Goal: Find specific fact: Find specific fact

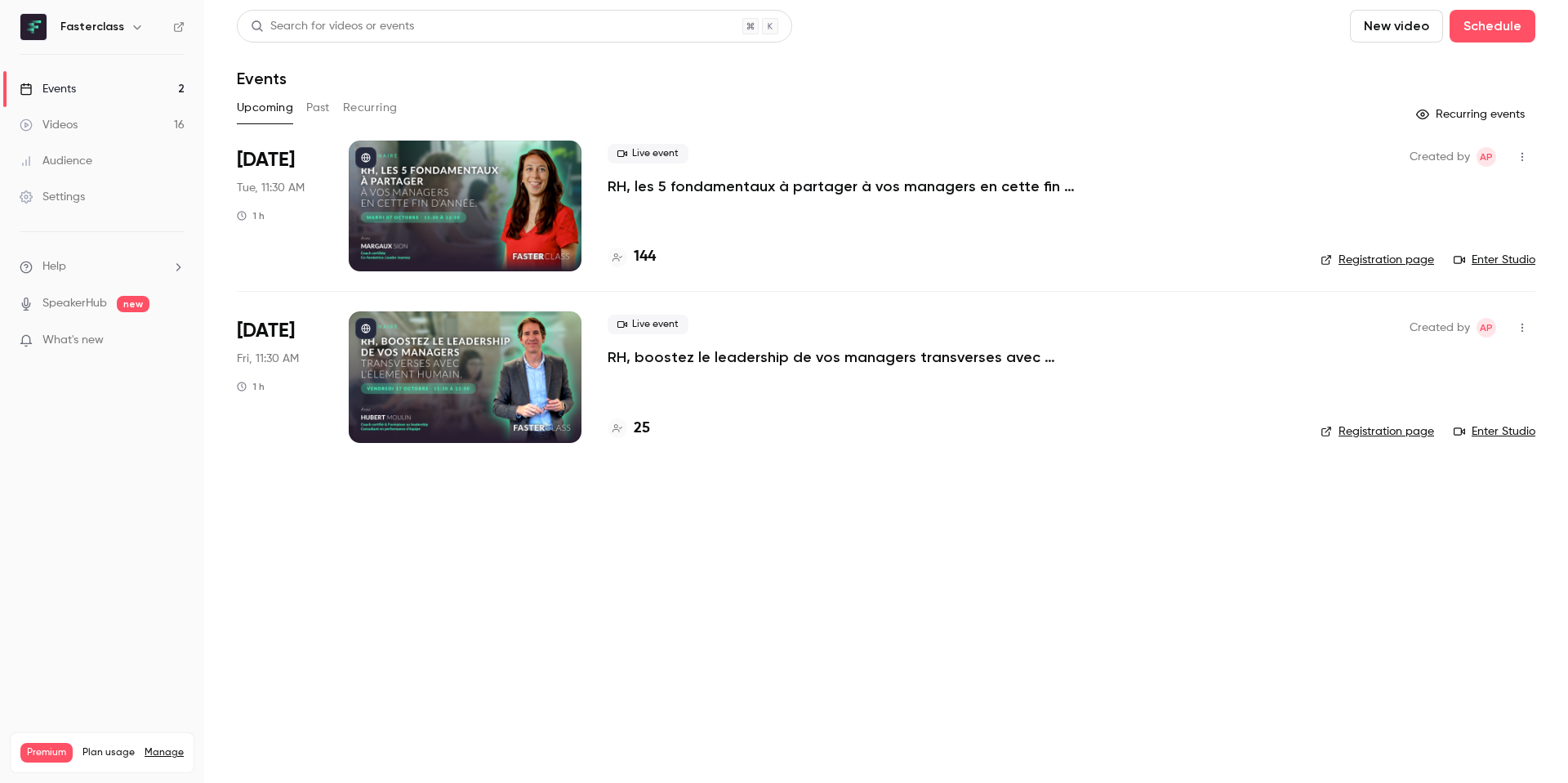
click at [89, 168] on div "Audience" at bounding box center [56, 161] width 73 height 16
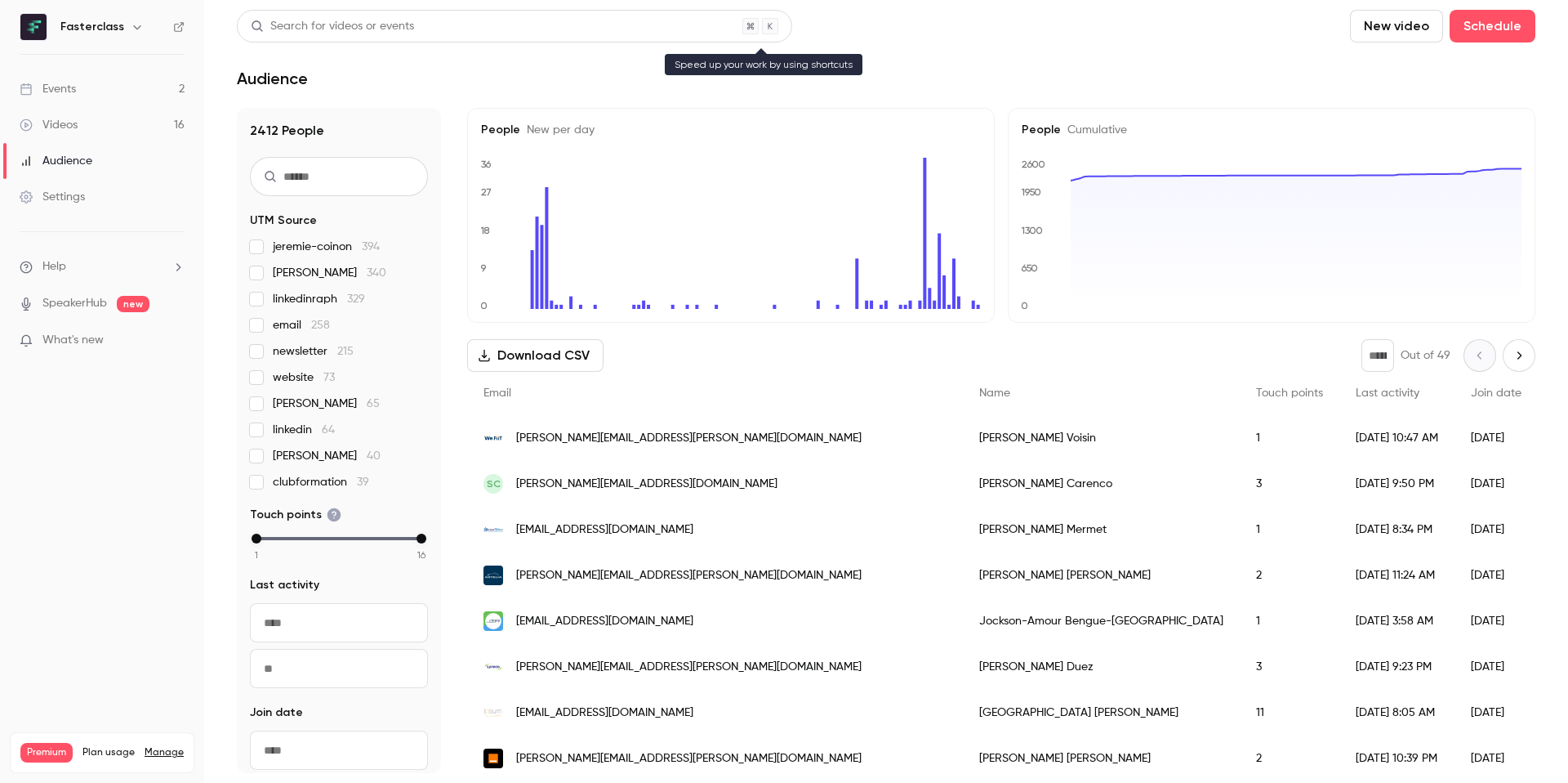
click at [311, 28] on div "Search for videos or events" at bounding box center [333, 26] width 164 height 17
click at [299, 172] on input "text" at bounding box center [339, 177] width 178 height 39
paste input "**********"
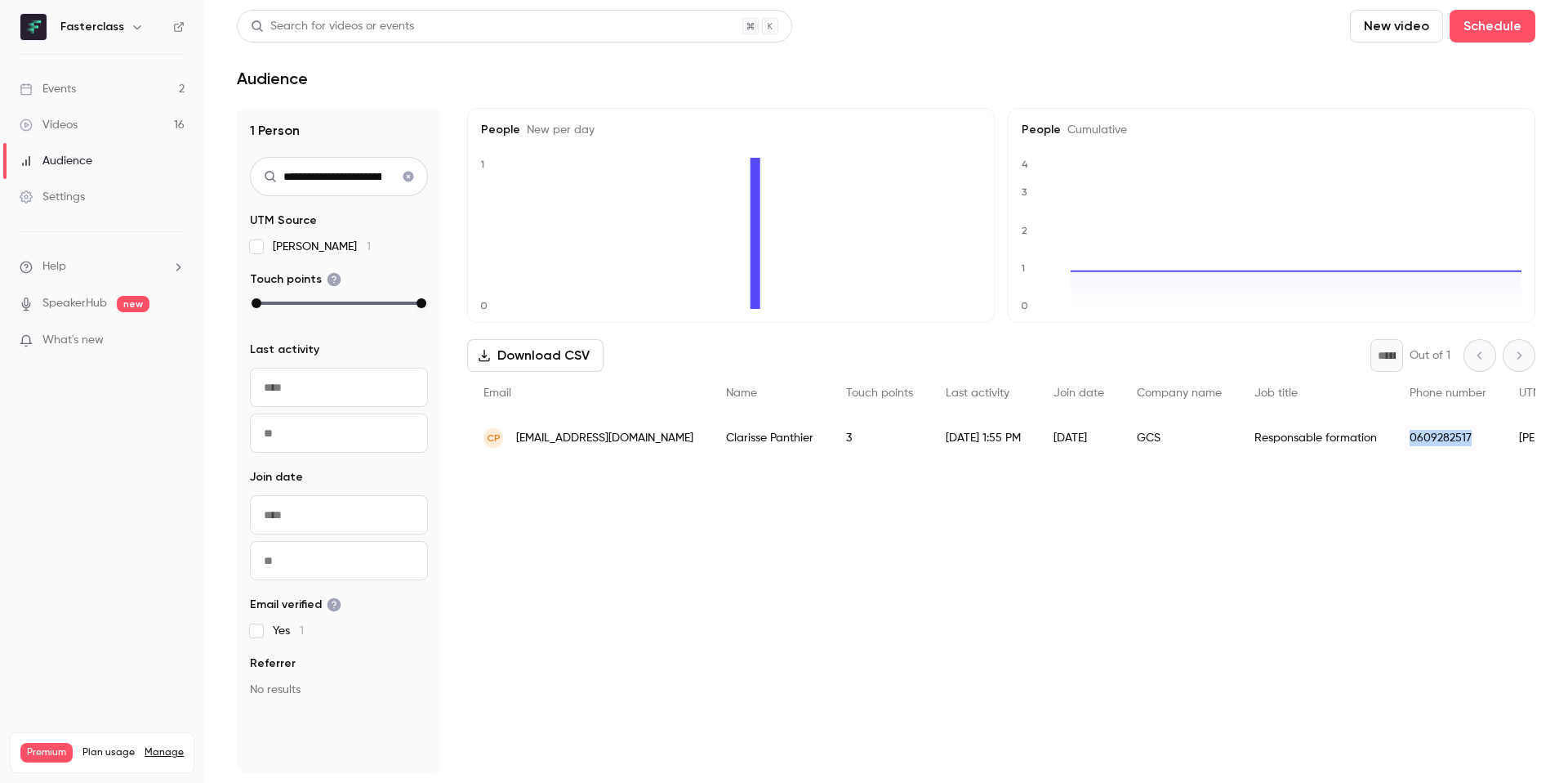
drag, startPoint x: 1480, startPoint y: 443, endPoint x: 1413, endPoint y: 437, distance: 67.3
click at [1413, 437] on div "0609282517" at bounding box center [1449, 438] width 110 height 46
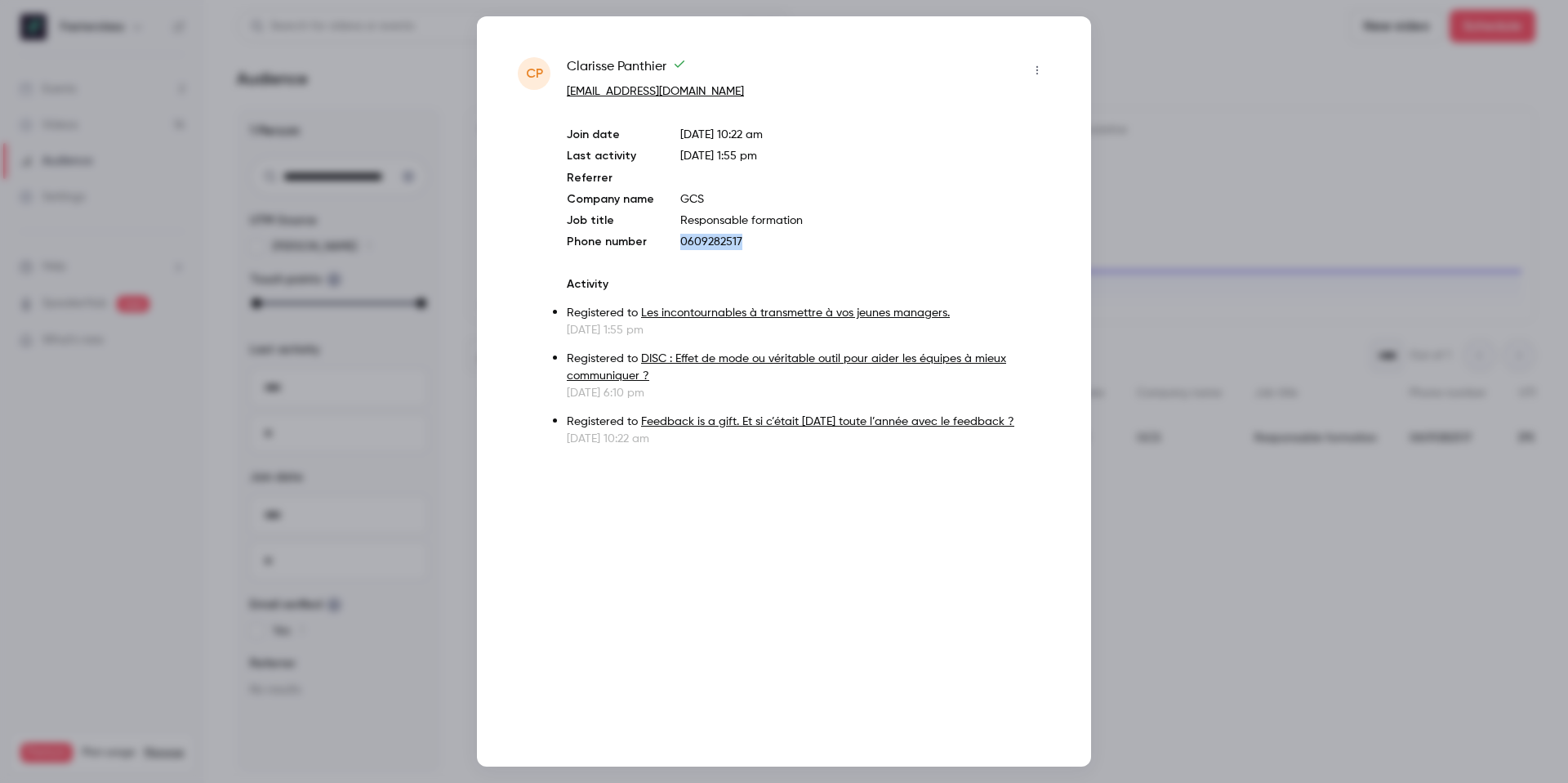
drag, startPoint x: 778, startPoint y: 245, endPoint x: 673, endPoint y: 247, distance: 105.0
click at [674, 247] on div "Join date Dec 1, 2024 10:22 am Last activity Mar 13, 2025 1:55 pm Referrer Comp…" at bounding box center [808, 188] width 483 height 124
copy p "0609282517"
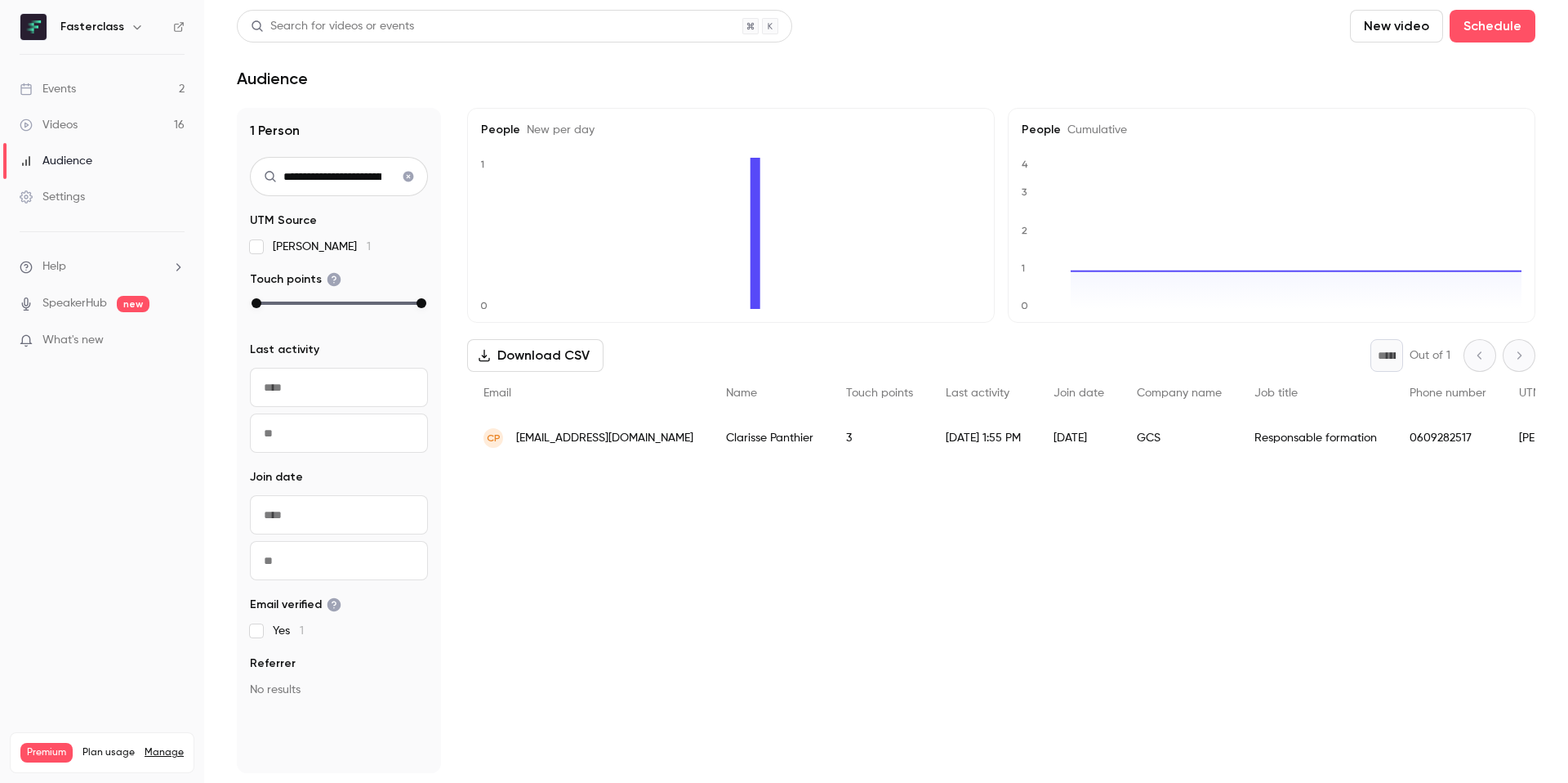
click at [332, 168] on input "**********" at bounding box center [339, 177] width 178 height 39
paste input "text"
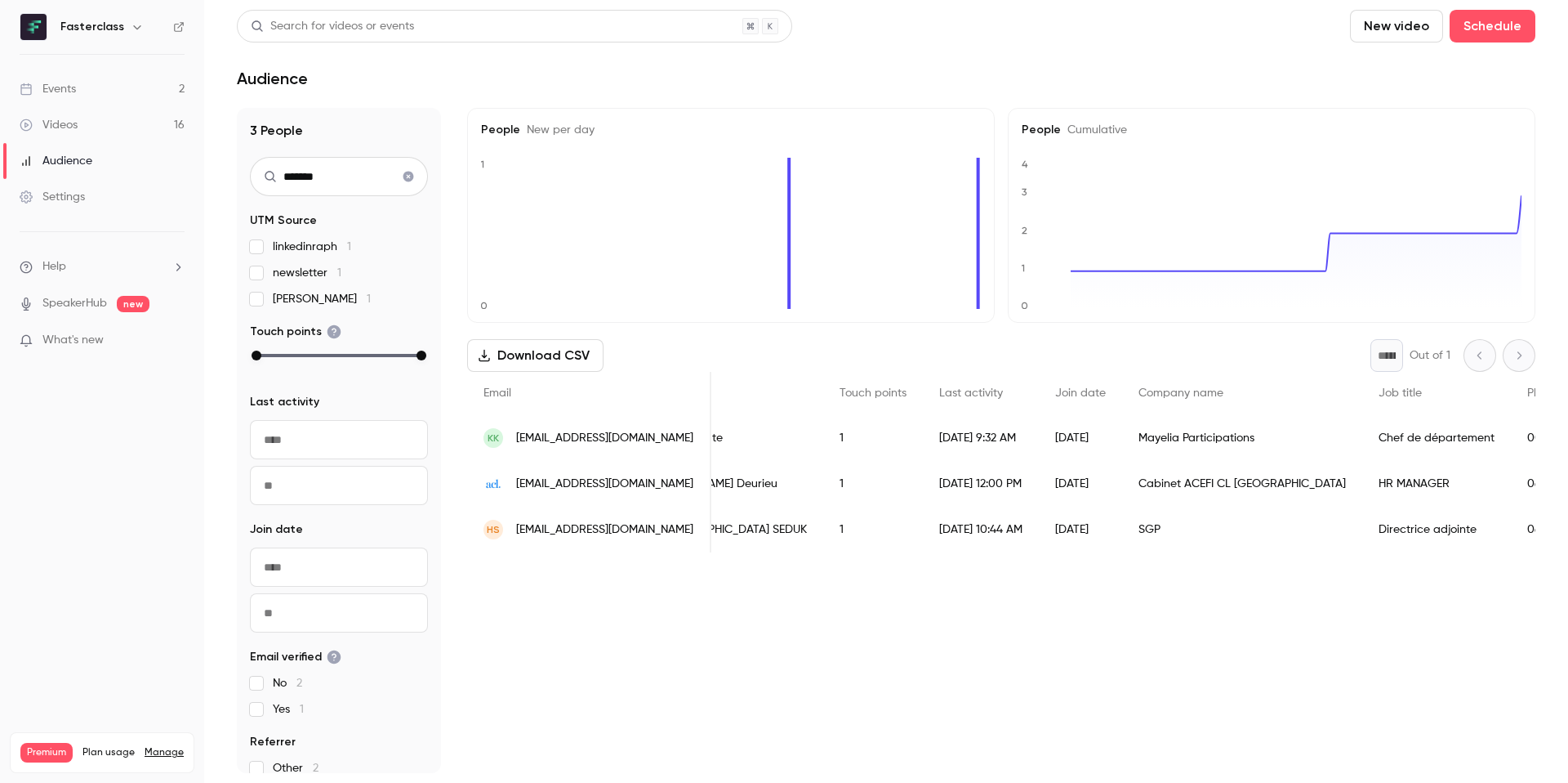
scroll to position [0, 214]
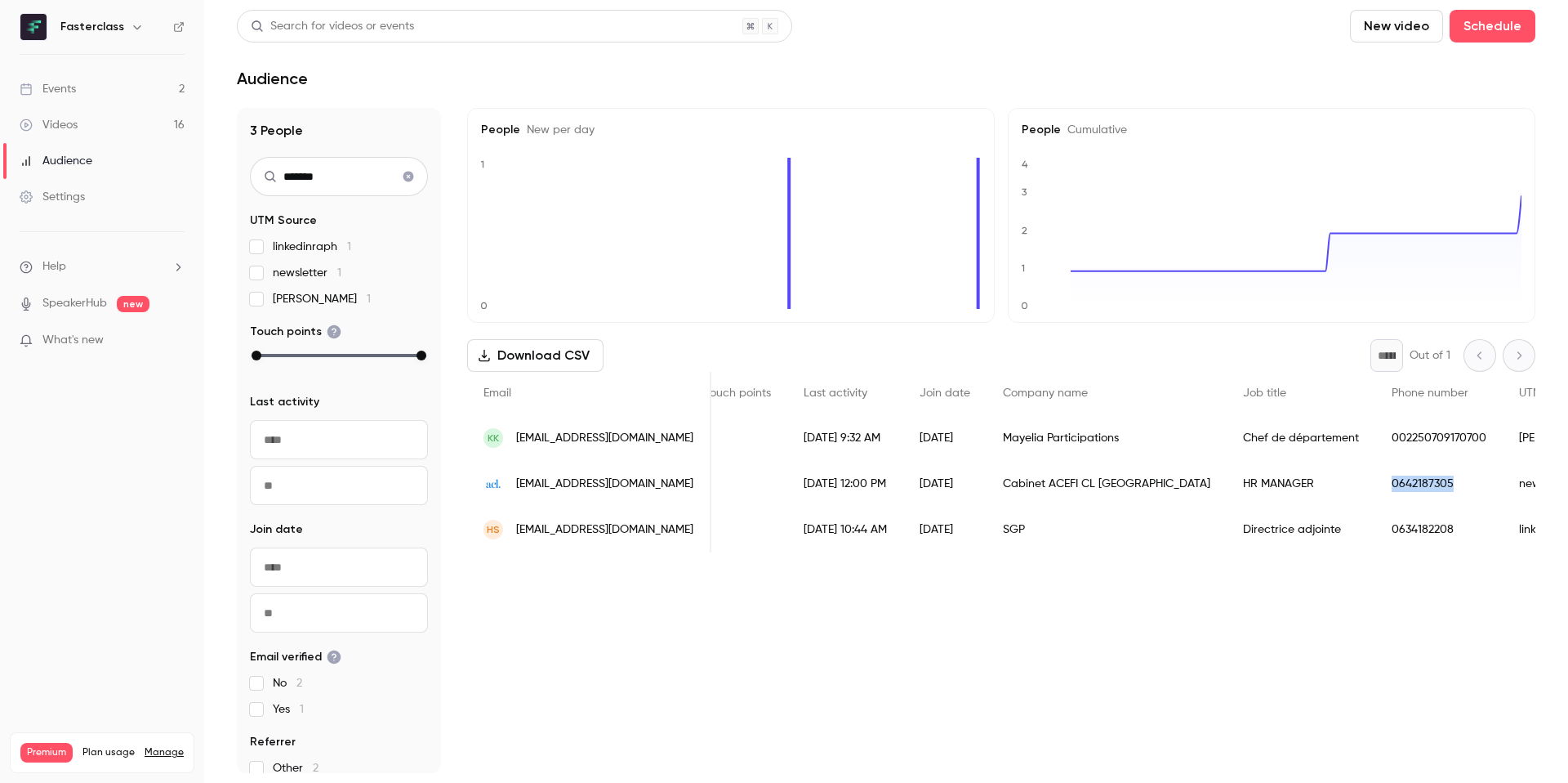
drag, startPoint x: 1346, startPoint y: 477, endPoint x: 1260, endPoint y: 474, distance: 86.1
click at [1376, 474] on div "0642187305" at bounding box center [1440, 484] width 128 height 46
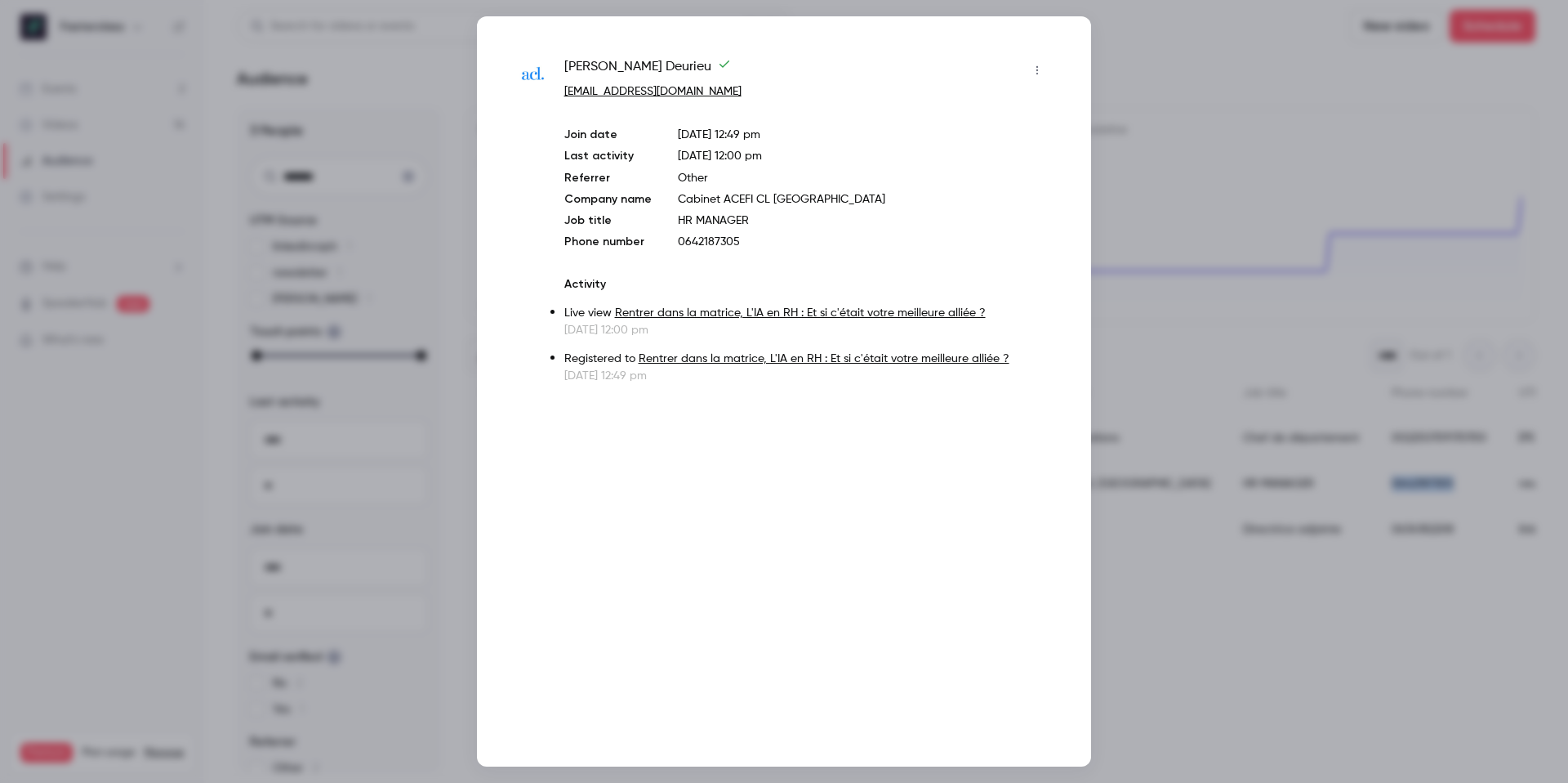
copy div "0642187305"
drag, startPoint x: 743, startPoint y: 245, endPoint x: 677, endPoint y: 240, distance: 66.2
click at [678, 240] on p "0642187305" at bounding box center [864, 242] width 372 height 16
copy p "0642187305"
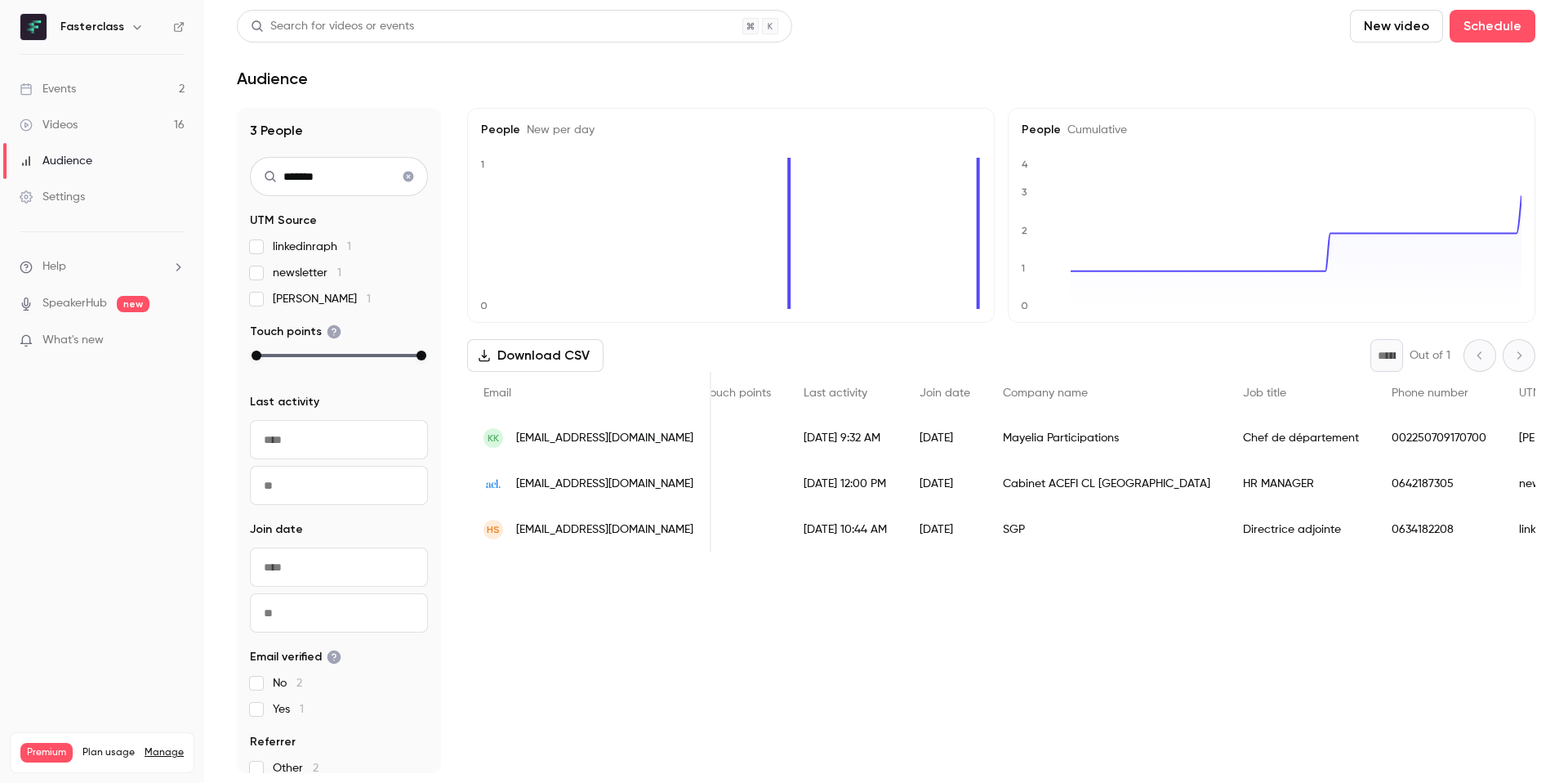
click at [311, 179] on input "*******" at bounding box center [339, 177] width 178 height 39
paste input "**********"
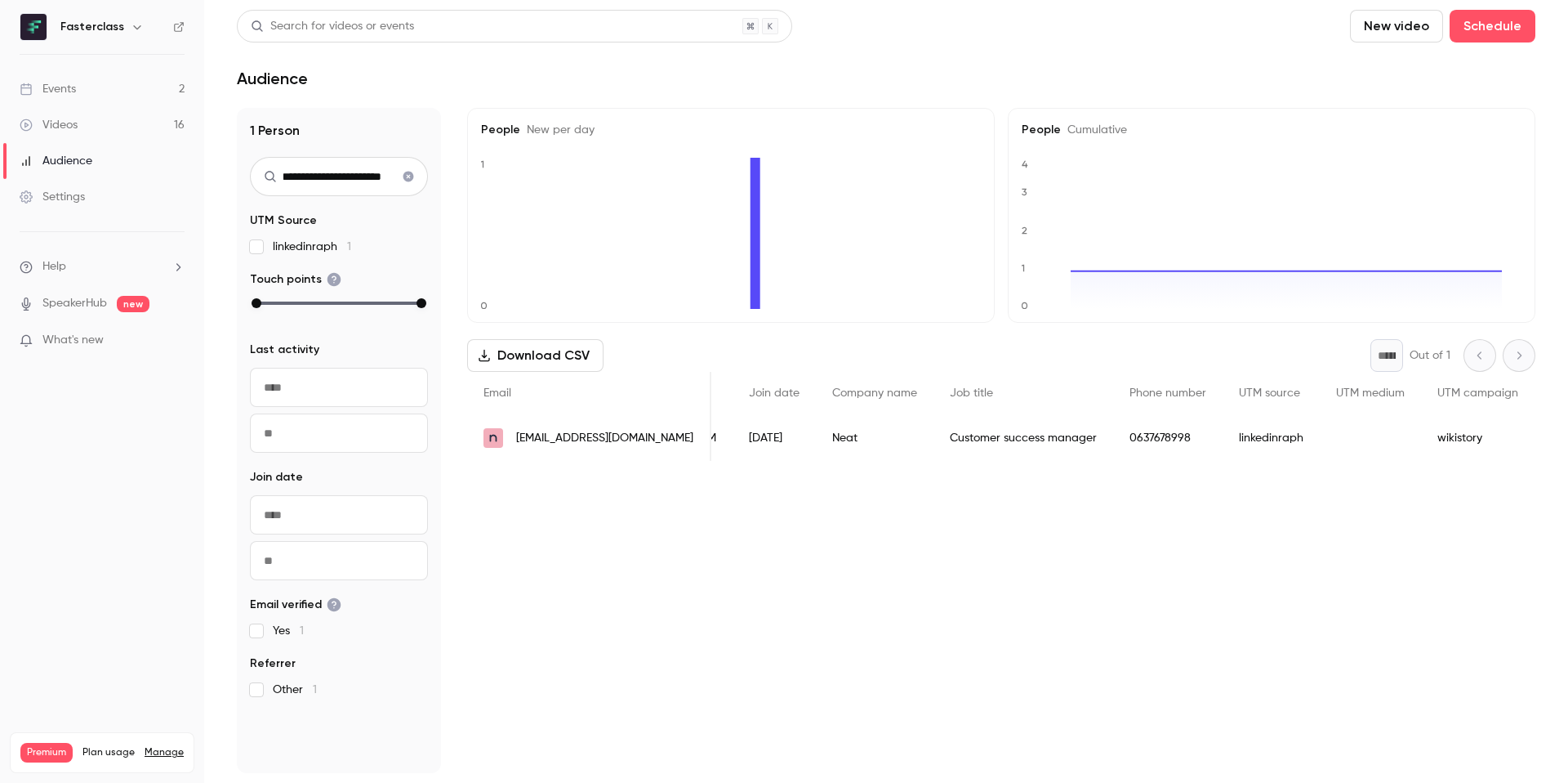
scroll to position [0, 407]
type input "**********"
drag, startPoint x: 1098, startPoint y: 436, endPoint x: 1030, endPoint y: 427, distance: 68.6
click at [1030, 427] on div "0637678998" at bounding box center [1077, 438] width 110 height 46
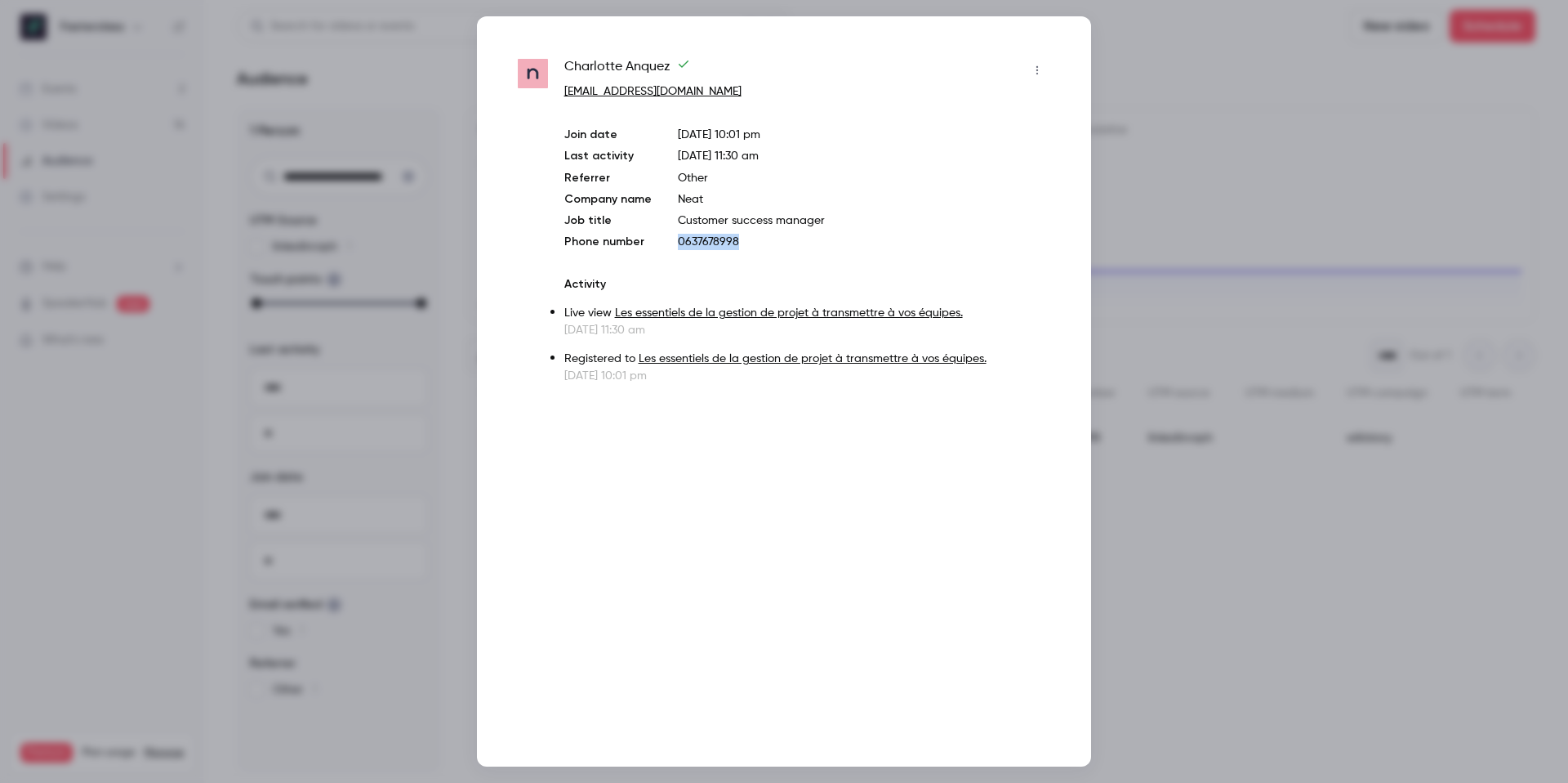
drag, startPoint x: 745, startPoint y: 248, endPoint x: 672, endPoint y: 240, distance: 73.4
click at [672, 239] on div "Join date Apr 17, 2025 10:01 pm Last activity Apr 24, 2025 11:30 am Referrer Ot…" at bounding box center [807, 188] width 486 height 124
copy p "0637678998"
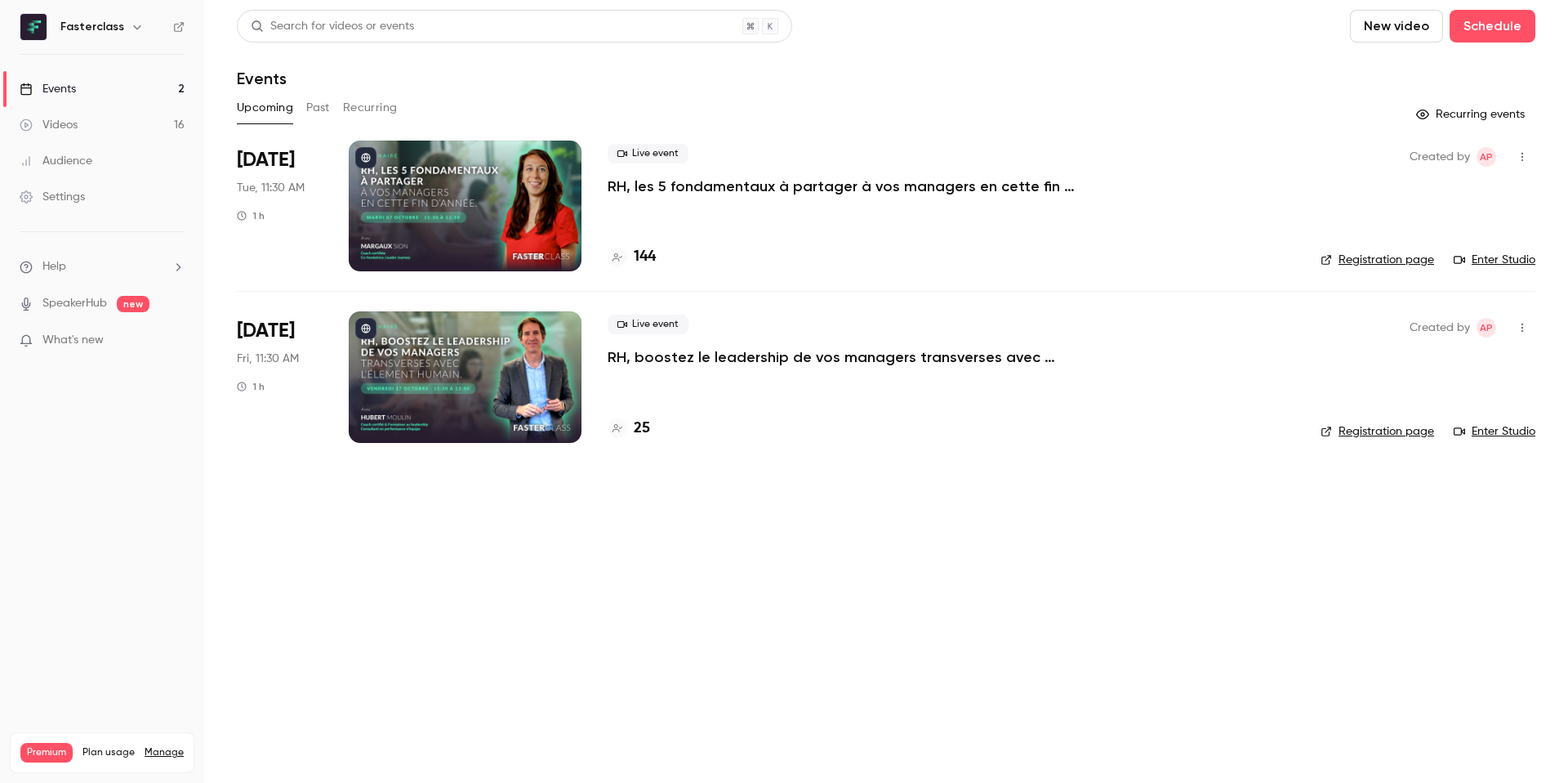
click at [84, 146] on link "Audience" at bounding box center [102, 161] width 204 height 36
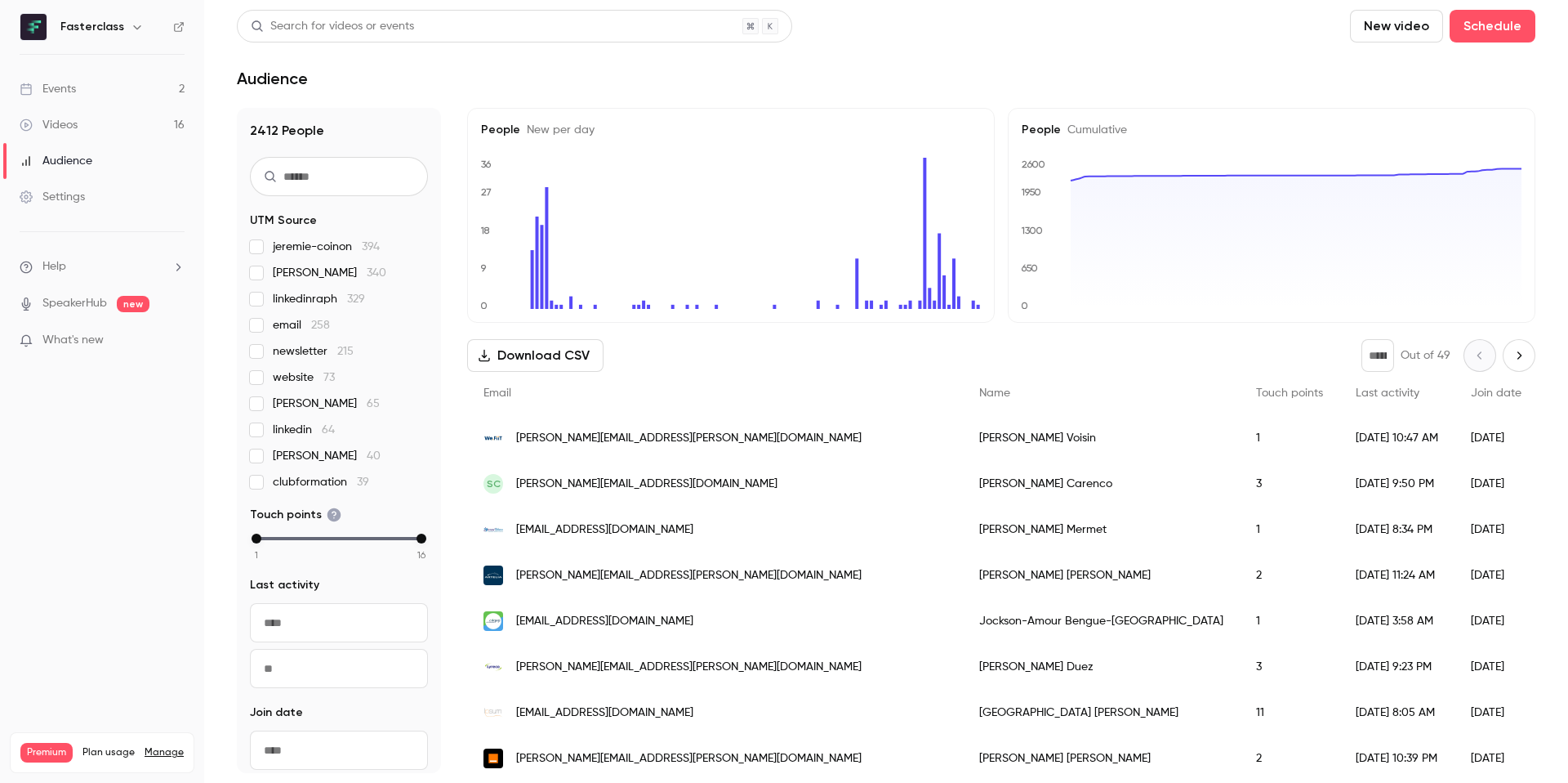
click at [291, 170] on input "text" at bounding box center [339, 177] width 178 height 39
paste input "**********"
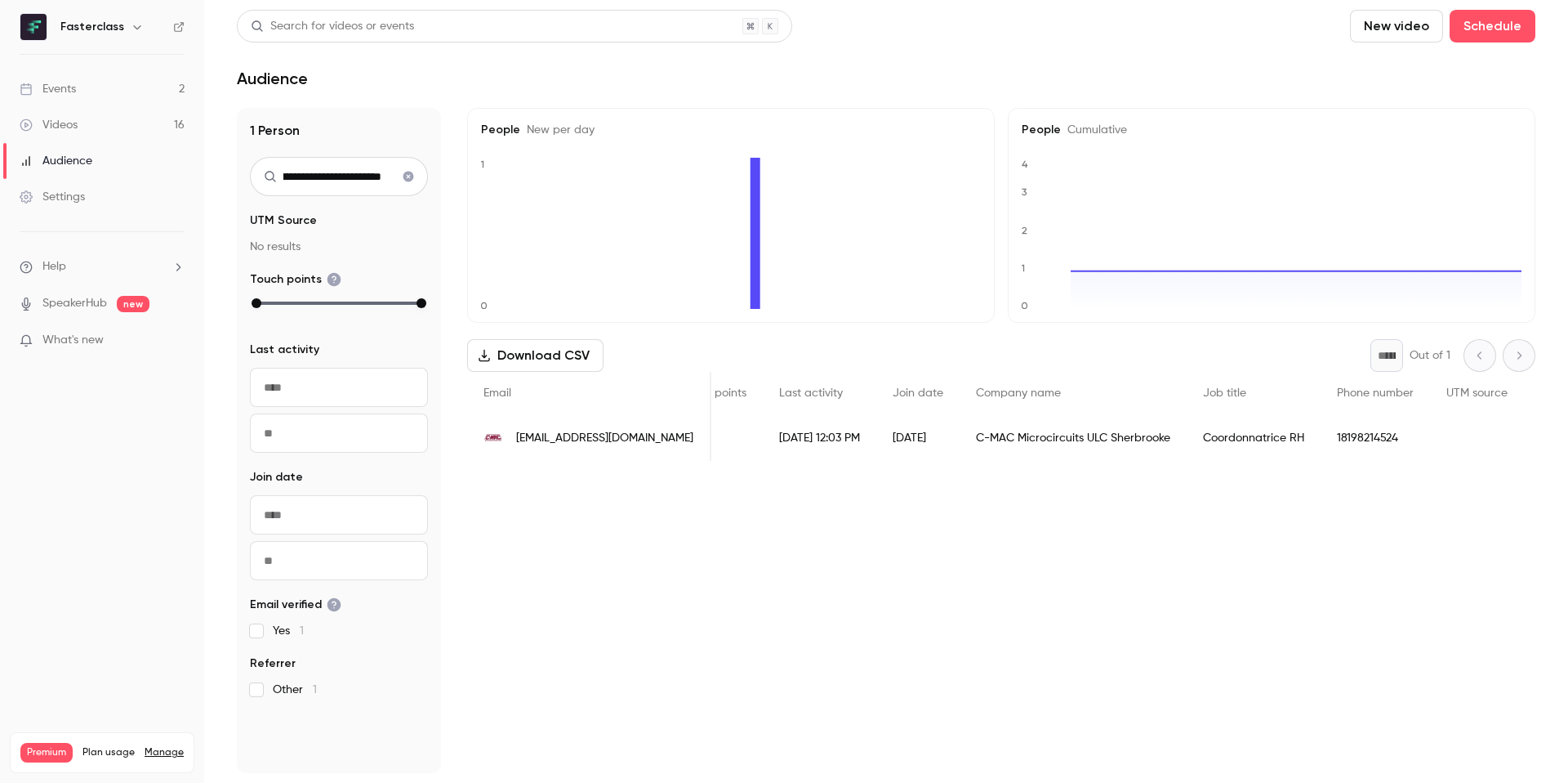
scroll to position [0, 360]
type input "**********"
click at [1251, 439] on div "18198214524" at bounding box center [1268, 438] width 110 height 46
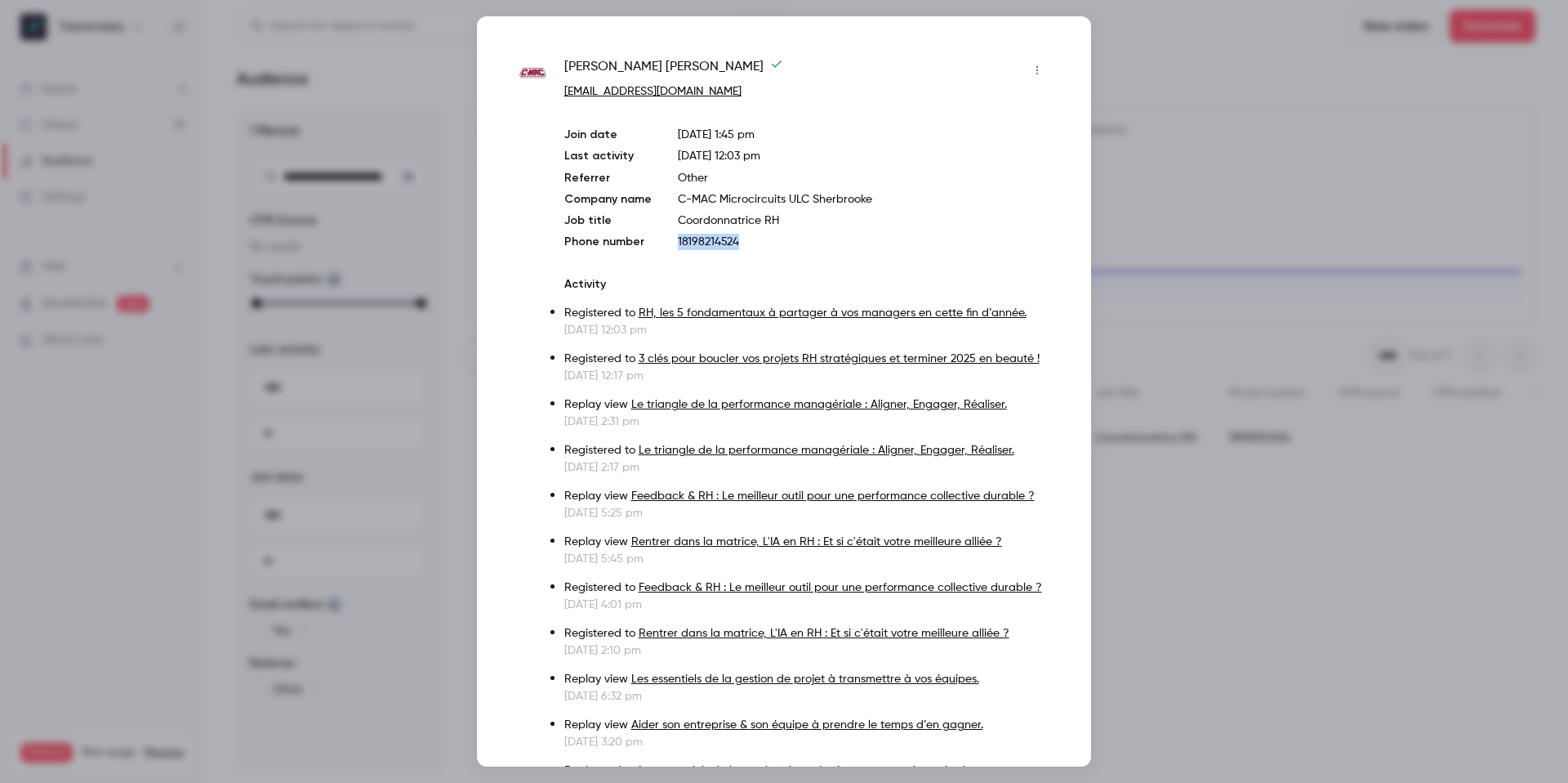
drag, startPoint x: 738, startPoint y: 243, endPoint x: 658, endPoint y: 245, distance: 80.0
click at [660, 245] on div "Join date [DATE] 1:45 pm Last activity [DATE] 12:03 pm Referrer Other Company n…" at bounding box center [807, 188] width 486 height 124
copy div "18198214524"
drag, startPoint x: 767, startPoint y: 89, endPoint x: 553, endPoint y: 88, distance: 214.0
click at [562, 88] on div "[PERSON_NAME] [PERSON_NAME] [EMAIL_ADDRESS][DOMAIN_NAME] Join date [DATE] 1:45 …" at bounding box center [784, 558] width 532 height 1001
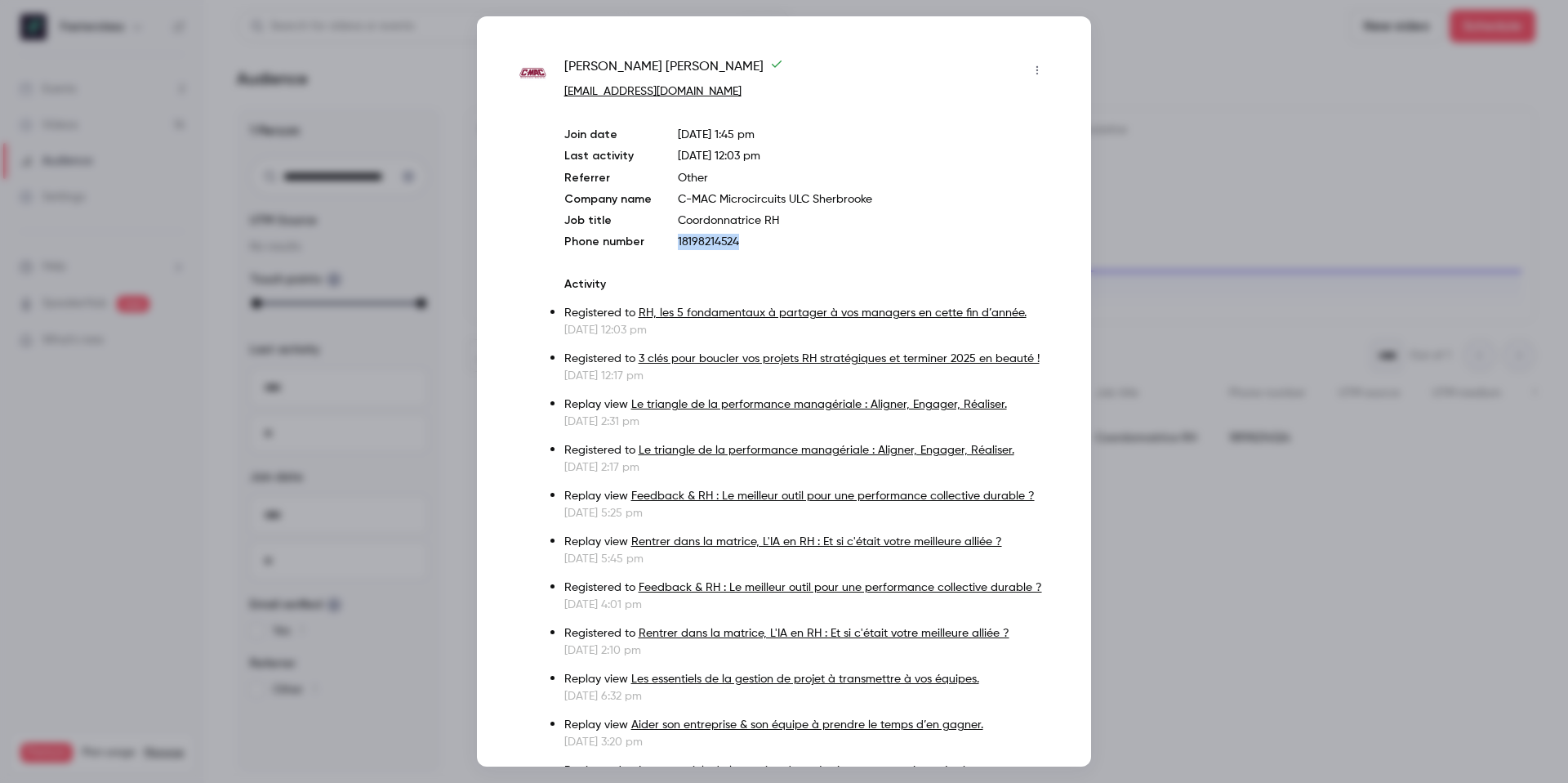
copy link "[EMAIL_ADDRESS][DOMAIN_NAME]"
